Goal: Information Seeking & Learning: Learn about a topic

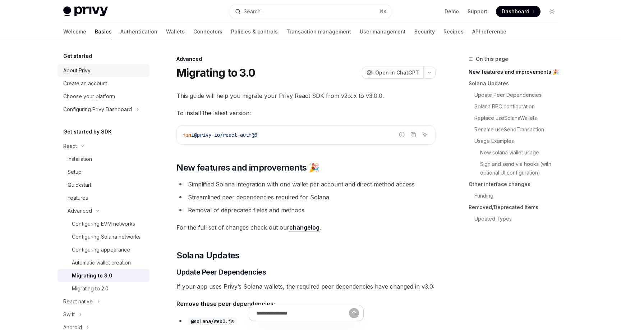
click at [93, 67] on div "About Privy" at bounding box center [104, 70] width 82 height 9
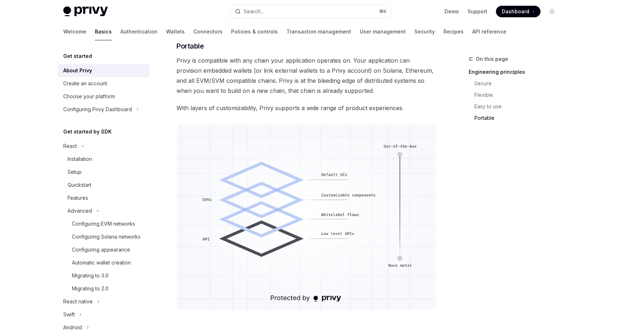
scroll to position [620, 0]
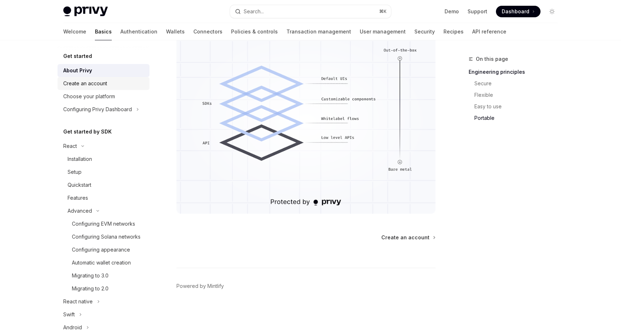
click at [110, 82] on div "Create an account" at bounding box center [104, 83] width 82 height 9
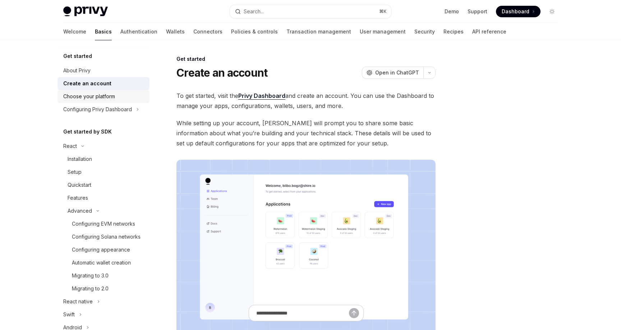
click at [111, 93] on div "Choose your platform" at bounding box center [89, 96] width 52 height 9
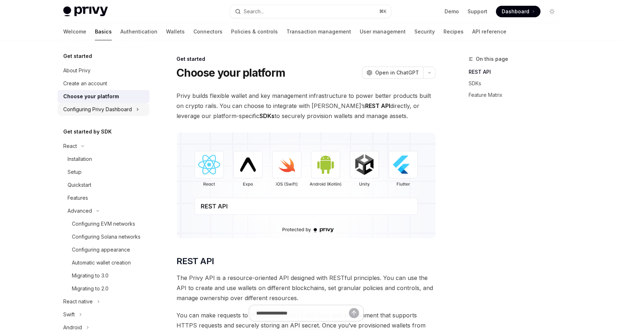
click at [119, 107] on div "Configuring Privy Dashboard" at bounding box center [97, 109] width 69 height 9
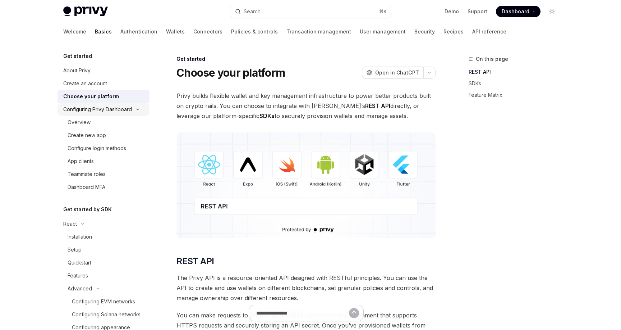
type textarea "*"
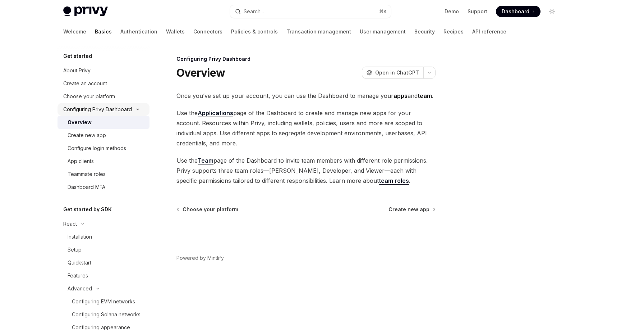
click at [119, 107] on div "Configuring Privy Dashboard" at bounding box center [97, 109] width 69 height 9
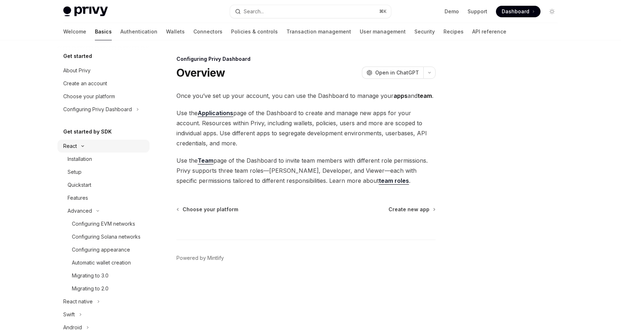
click at [114, 143] on button "React" at bounding box center [104, 145] width 92 height 13
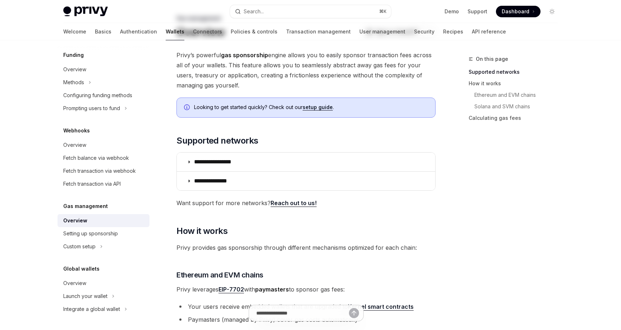
scroll to position [42, 0]
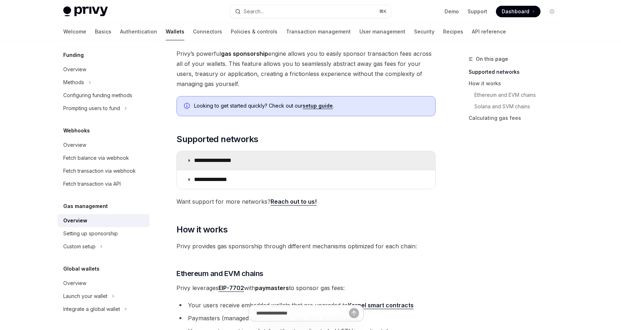
click at [309, 153] on summary "**********" at bounding box center [306, 160] width 258 height 19
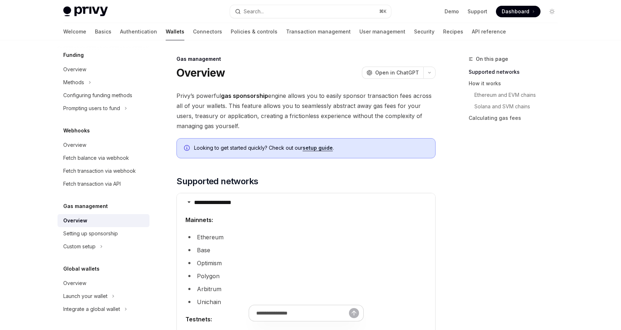
click at [288, 111] on span "Privy’s powerful gas sponsorship engine allows you to easily sponsor transactio…" at bounding box center [305, 111] width 259 height 40
click at [121, 231] on div "Setting up sponsorship" at bounding box center [104, 233] width 82 height 9
type textarea "*"
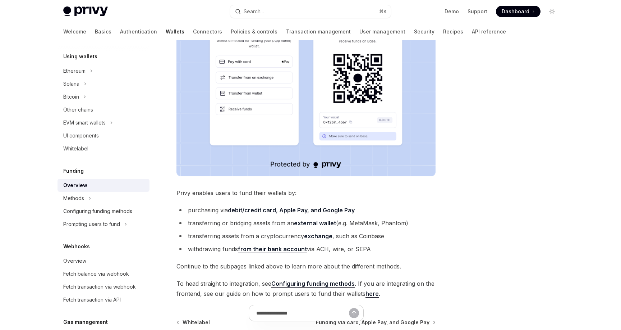
scroll to position [163, 0]
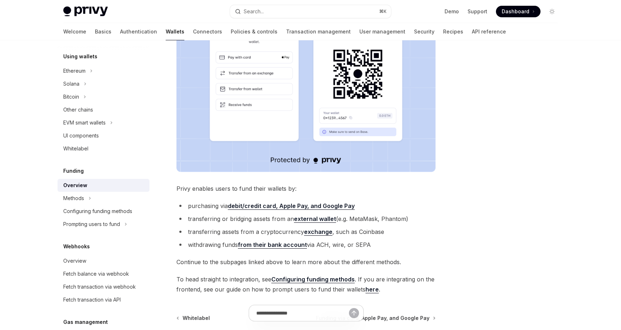
click at [283, 246] on link "from their bank account" at bounding box center [272, 245] width 69 height 8
type textarea "*"
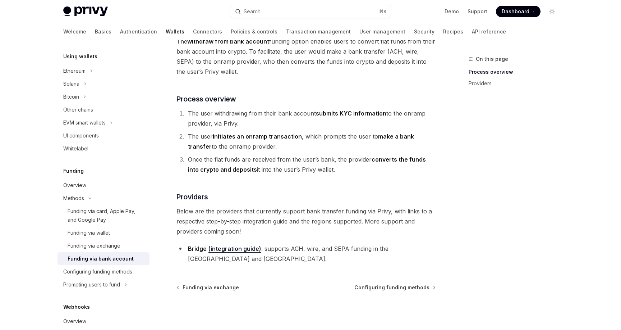
scroll to position [81, 0]
